Goal: Check status: Check status

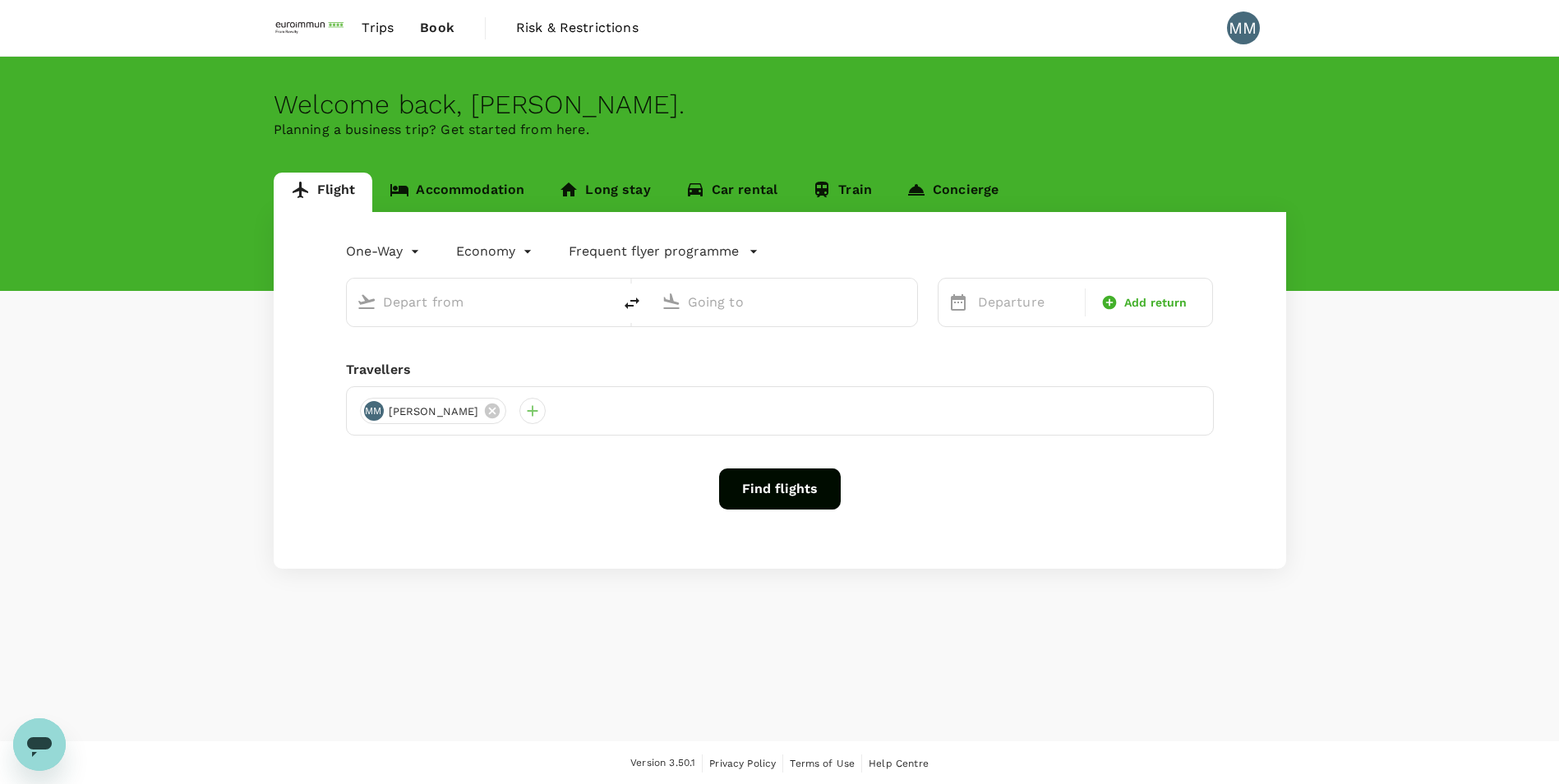
click at [429, 23] on span "Book" at bounding box center [437, 28] width 34 height 20
click at [381, 30] on span "Trips" at bounding box center [377, 28] width 32 height 20
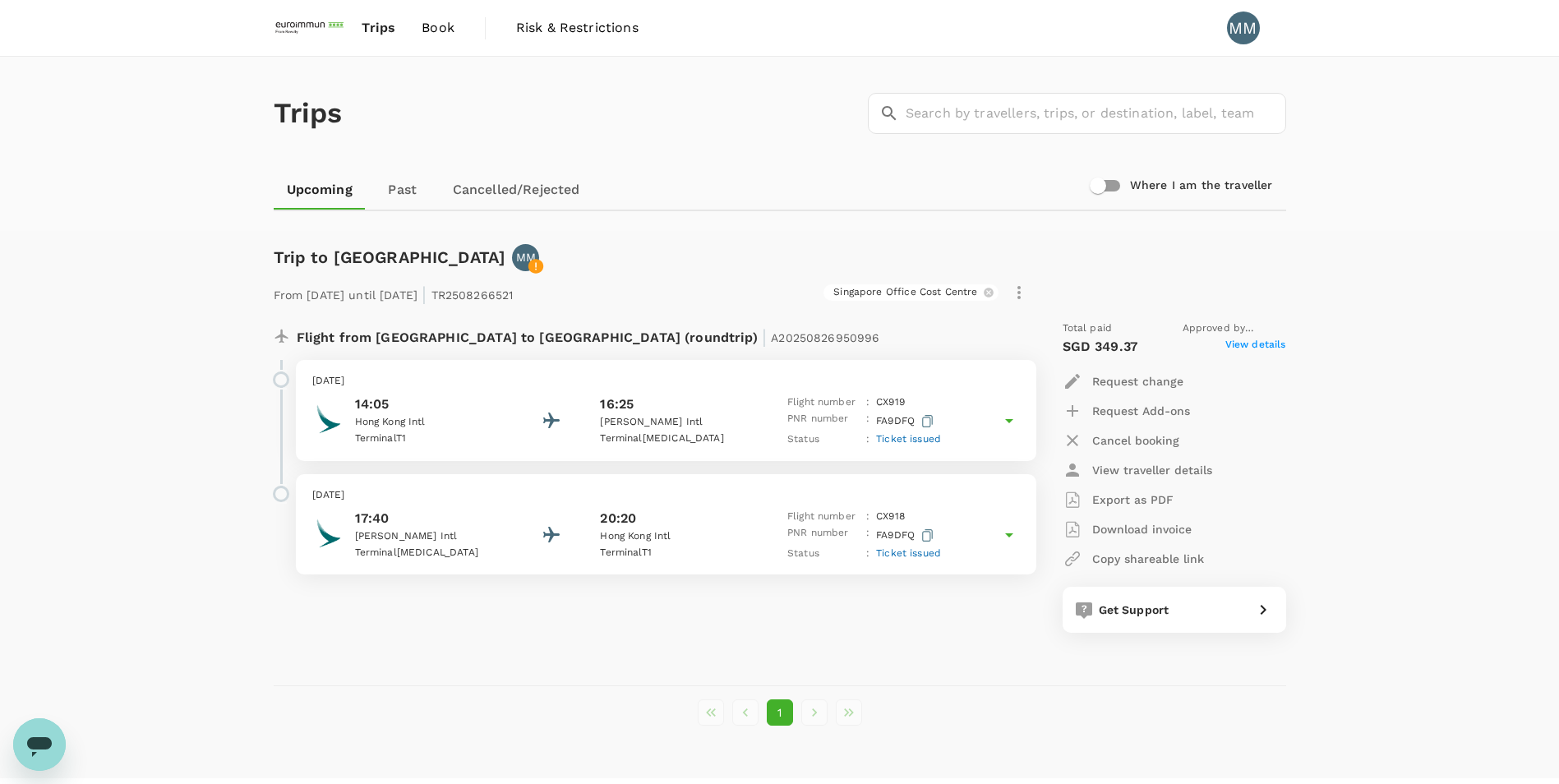
click at [922, 436] on span "Ticket issued" at bounding box center [909, 439] width 65 height 12
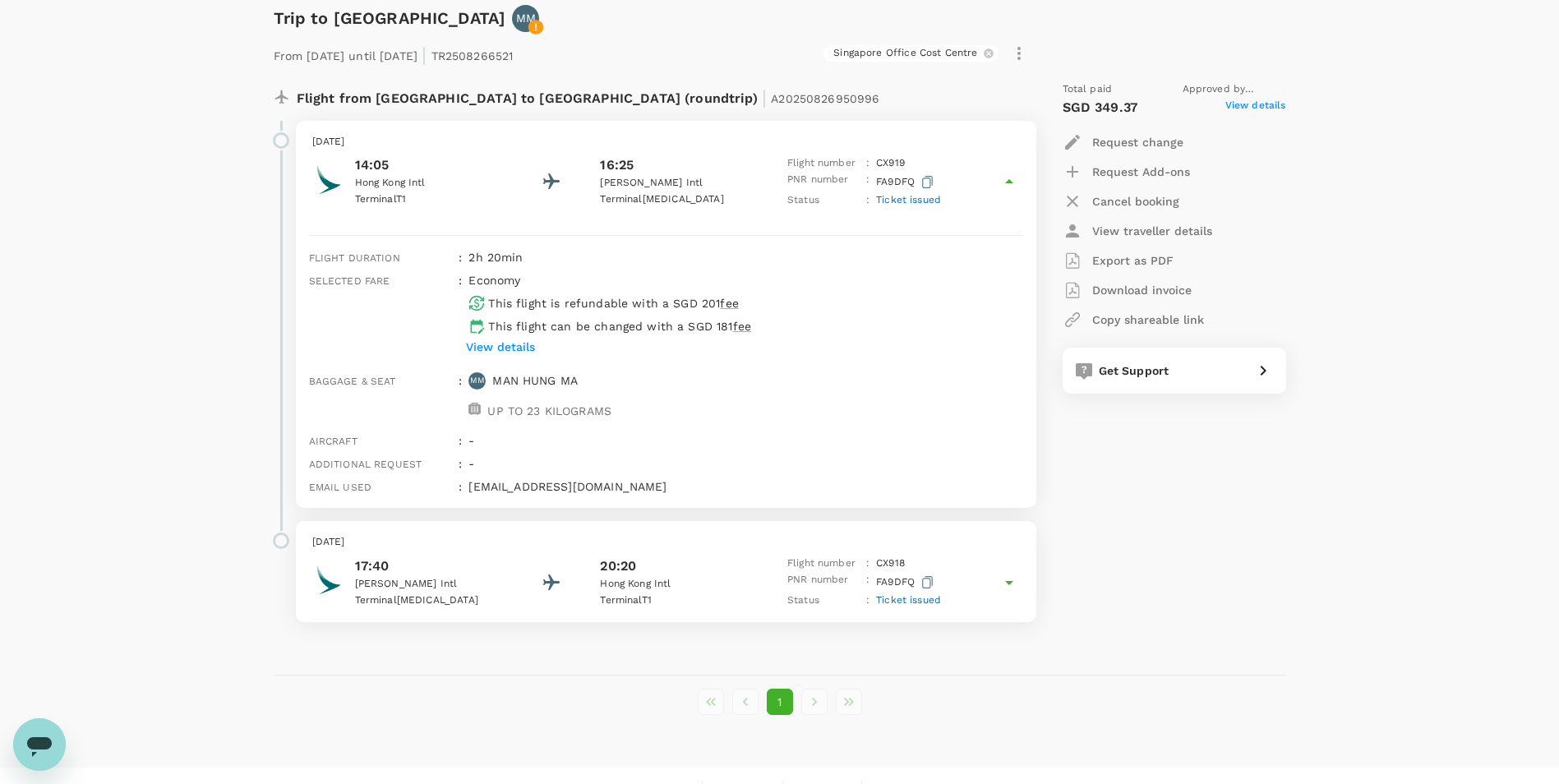
scroll to position [247, 0]
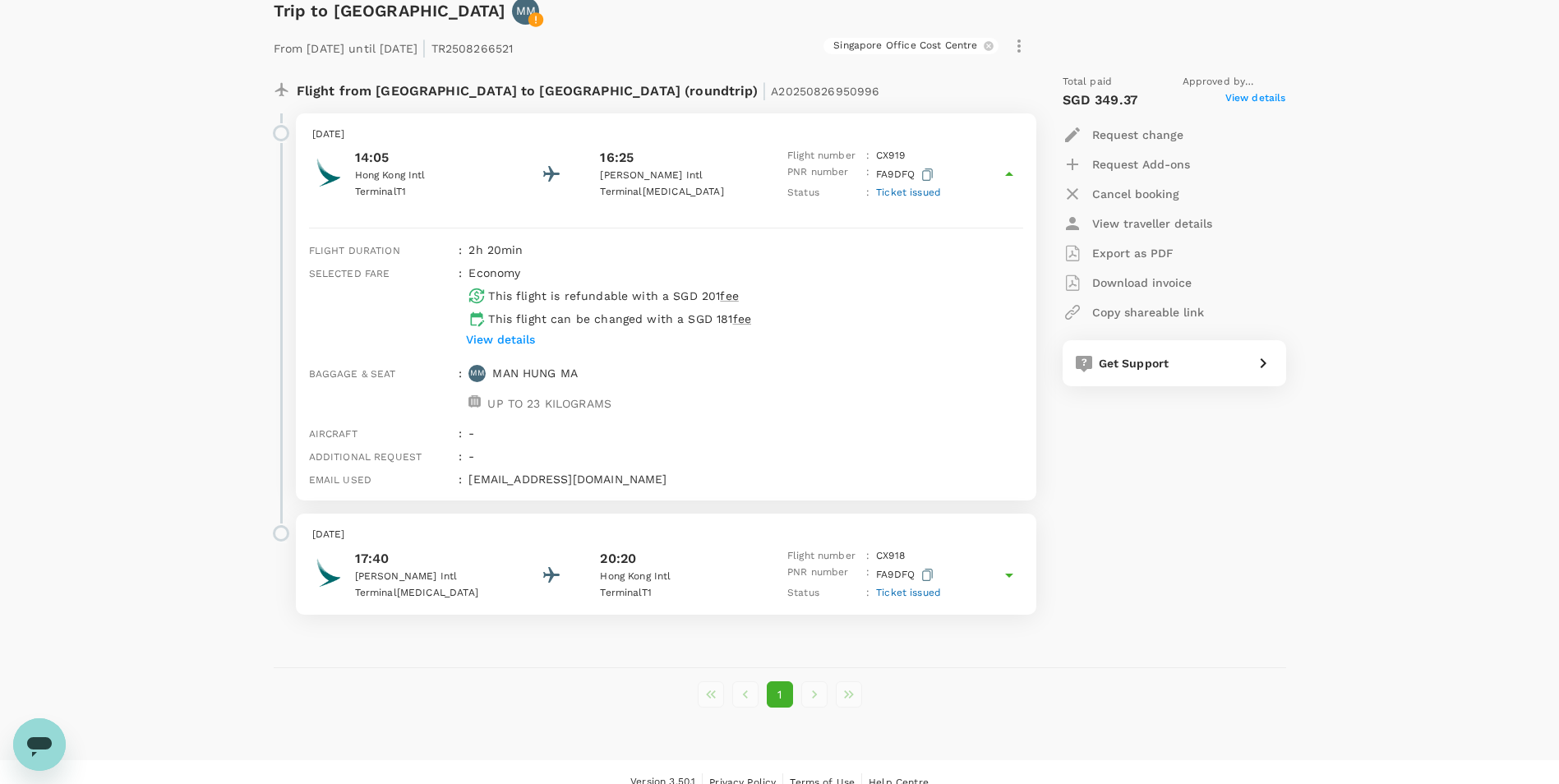
click at [238, 155] on div "Trips ​ ​ Upcoming Past Cancelled/Rejected Where I am the traveller Trip to [GE…" at bounding box center [780, 285] width 1559 height 949
click at [924, 487] on span "Ticket issued" at bounding box center [909, 592] width 65 height 12
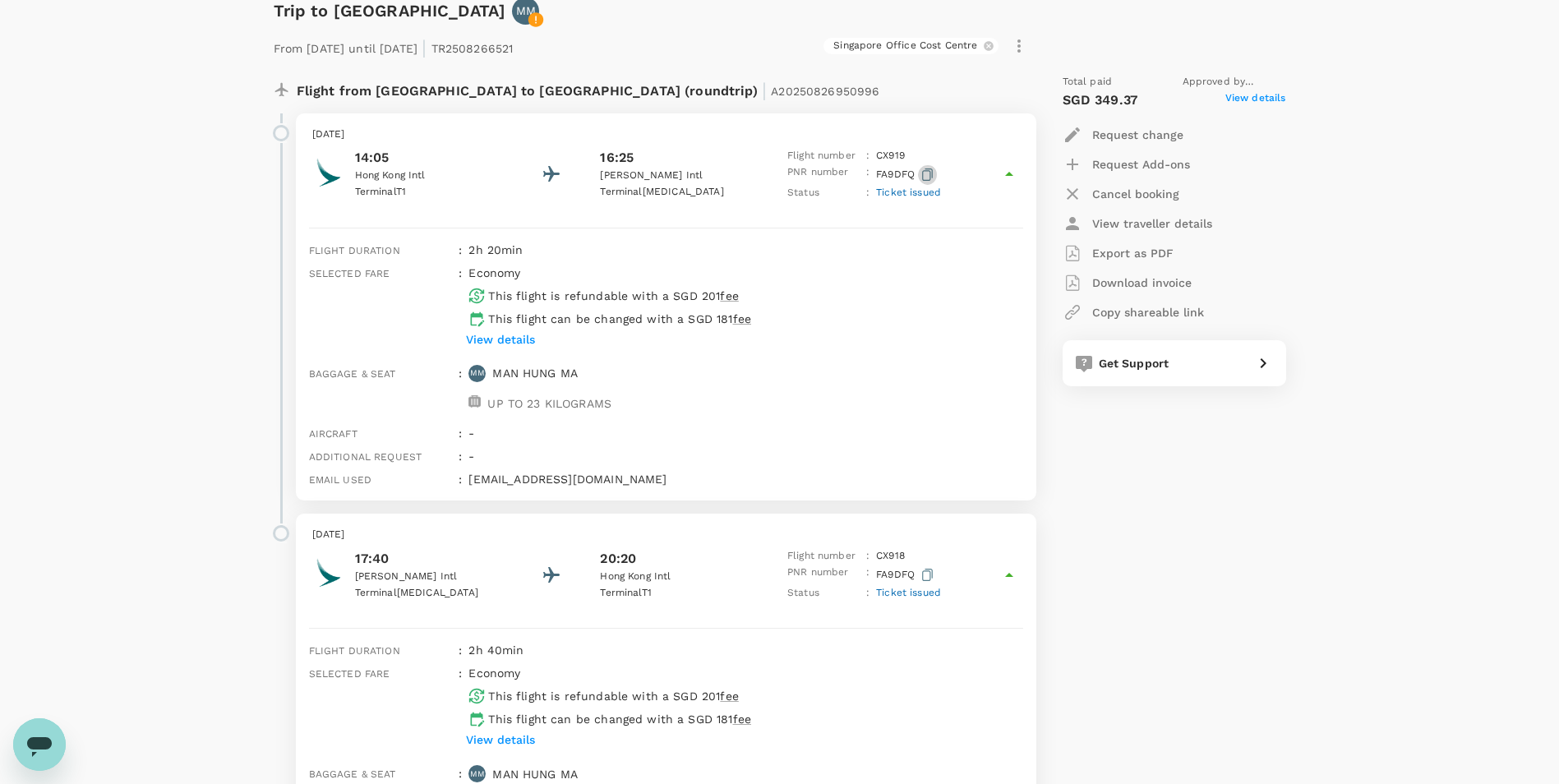
click at [932, 171] on icon "button" at bounding box center [927, 175] width 11 height 13
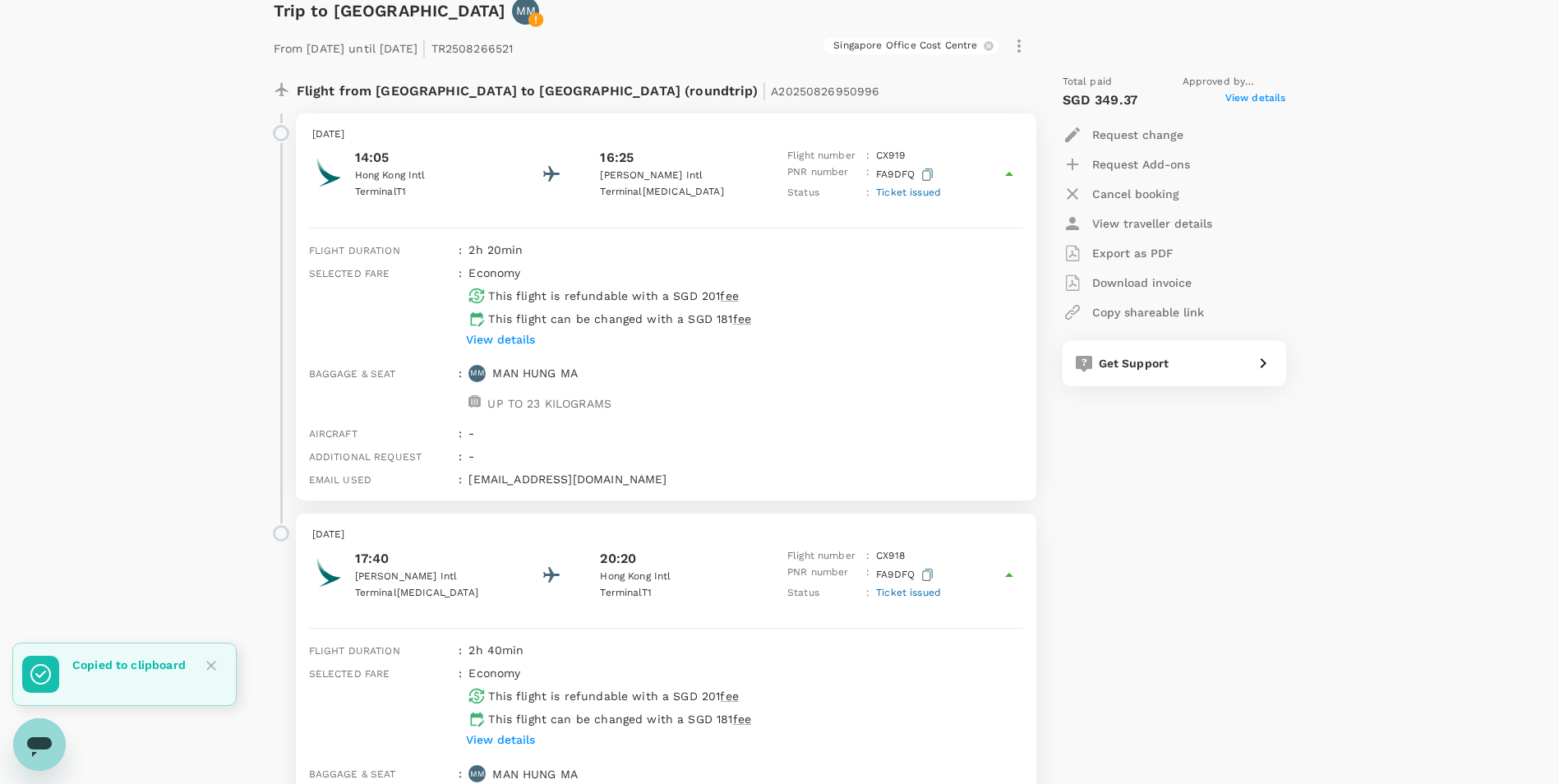
click at [98, 487] on p "Copied to clipboard" at bounding box center [128, 665] width 113 height 16
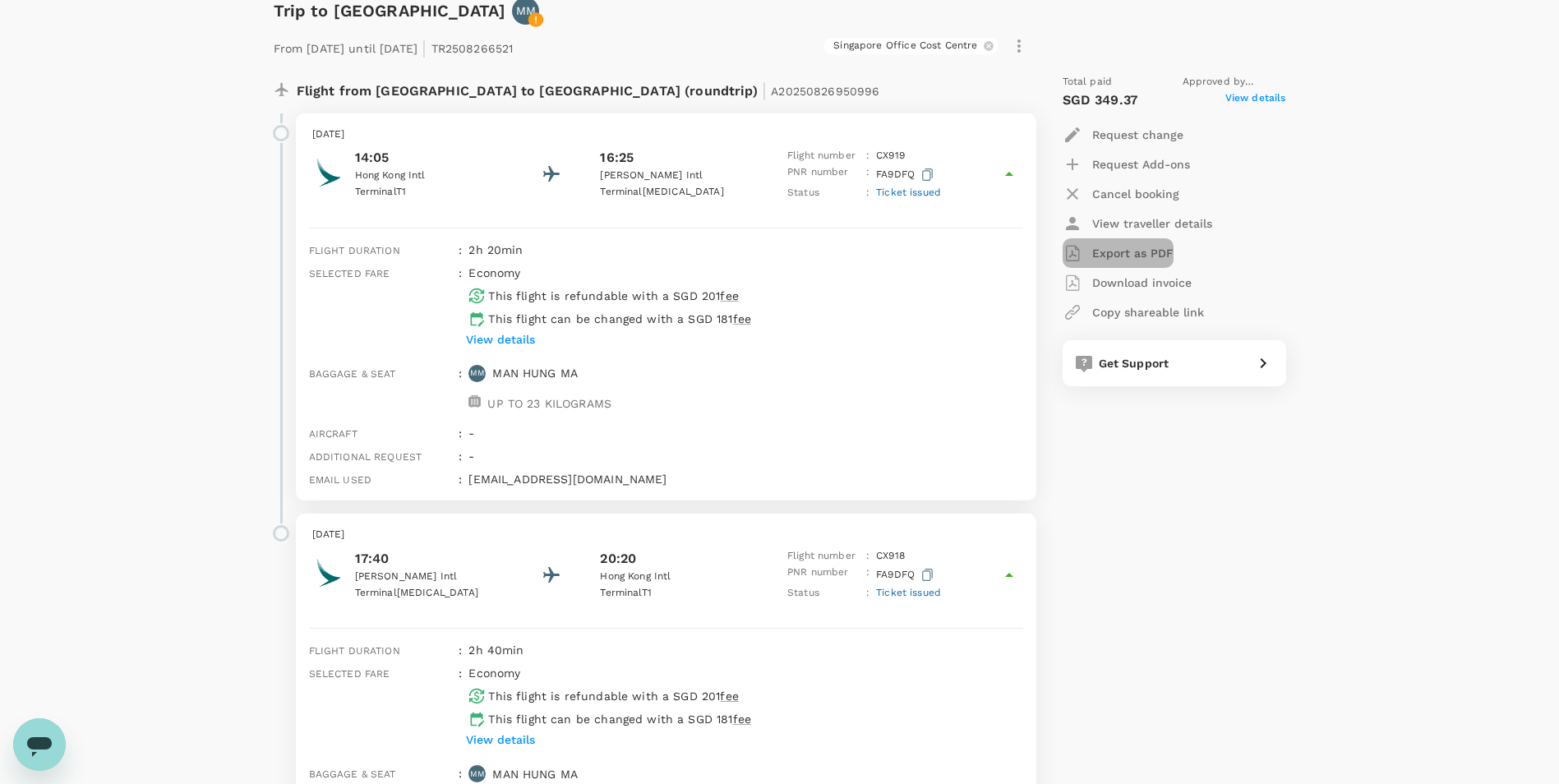
click at [1044, 251] on p "Export as PDF" at bounding box center [1133, 253] width 81 height 16
